Goal: Information Seeking & Learning: Learn about a topic

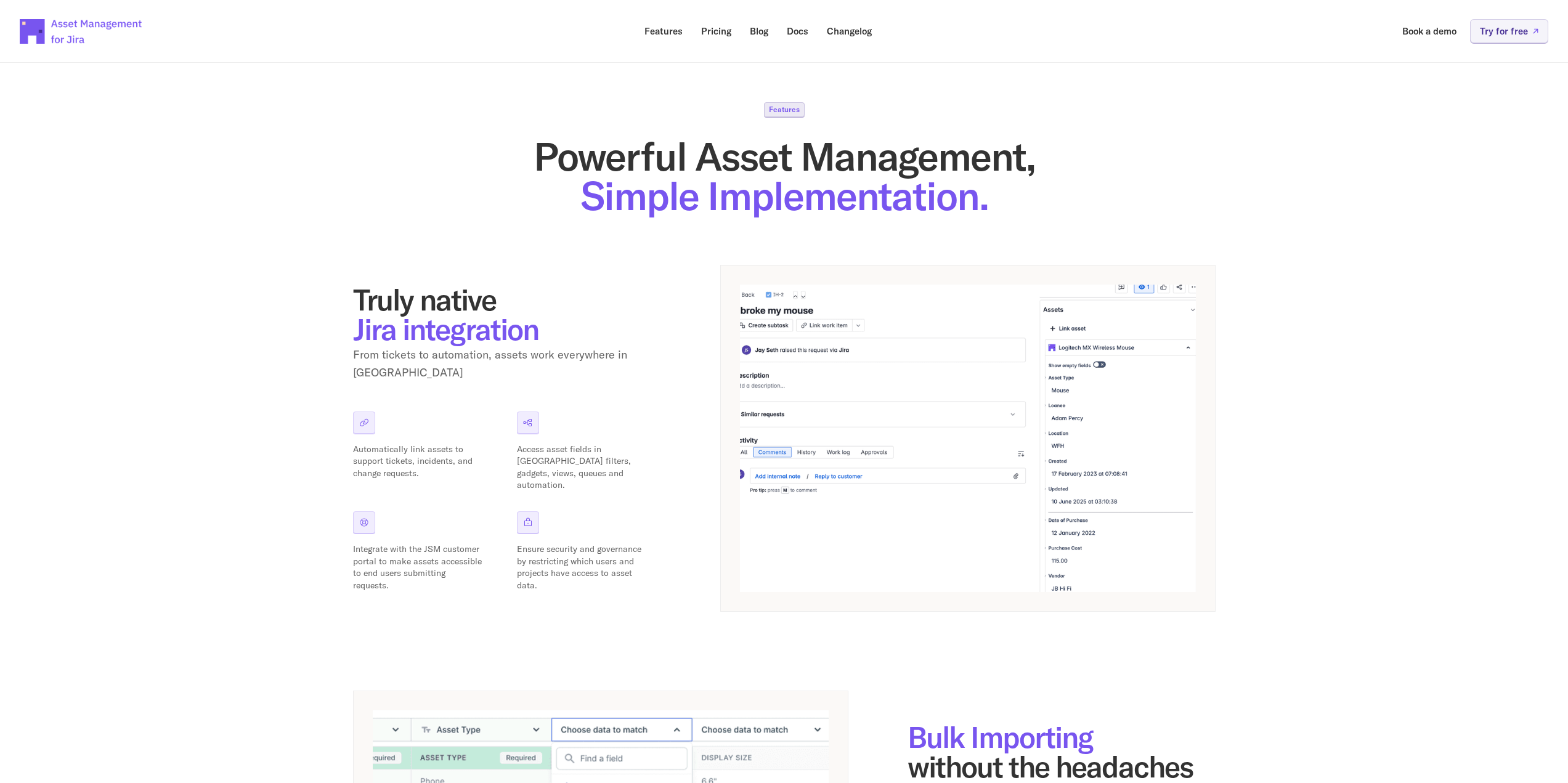
click at [520, 412] on div at bounding box center [528, 423] width 22 height 22
click at [523, 418] on icon at bounding box center [528, 423] width 10 height 10
click at [802, 35] on p "Docs" at bounding box center [797, 31] width 21 height 9
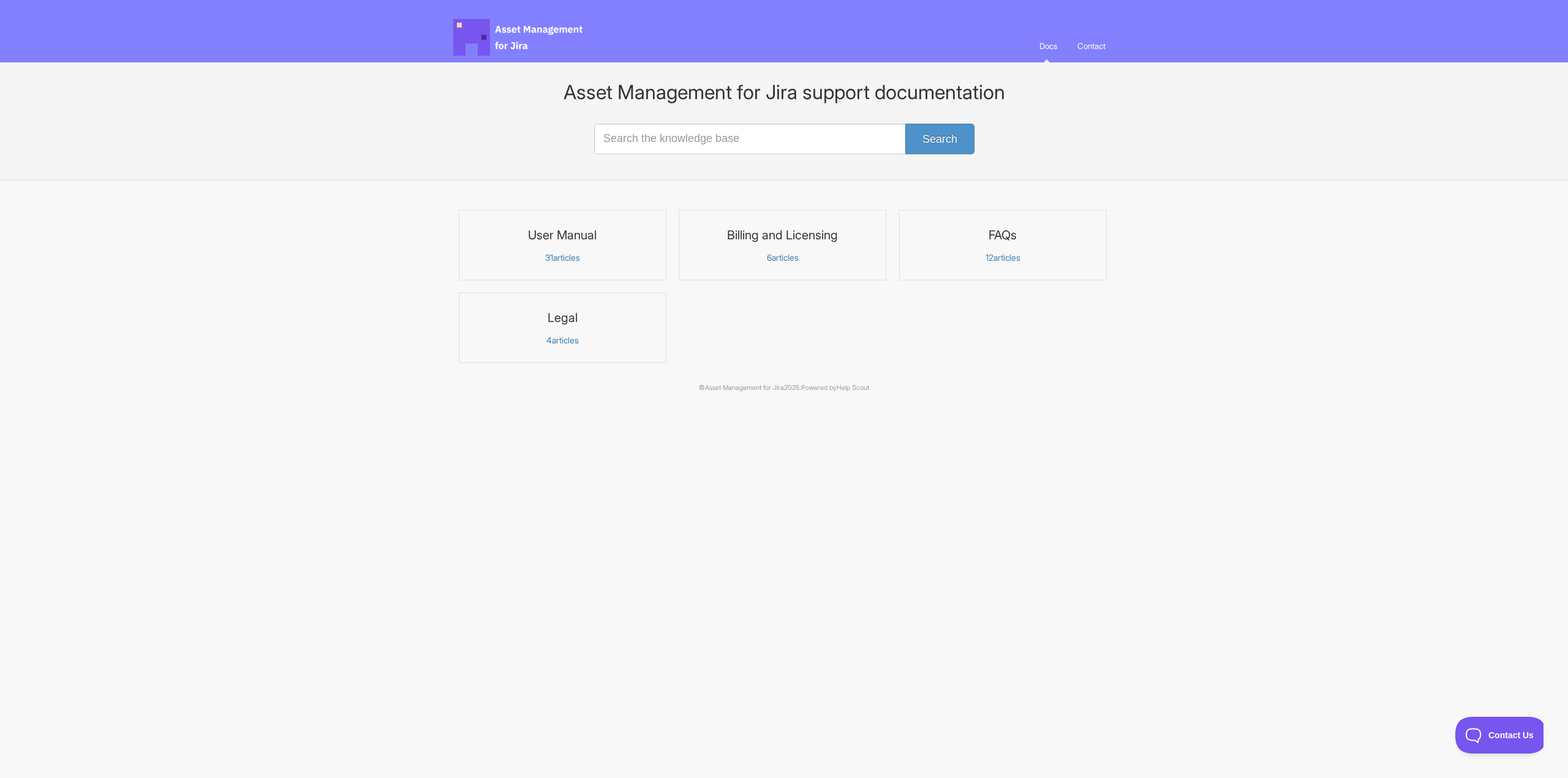
click at [607, 262] on p "31 articles" at bounding box center [562, 258] width 192 height 11
